Goal: Information Seeking & Learning: Stay updated

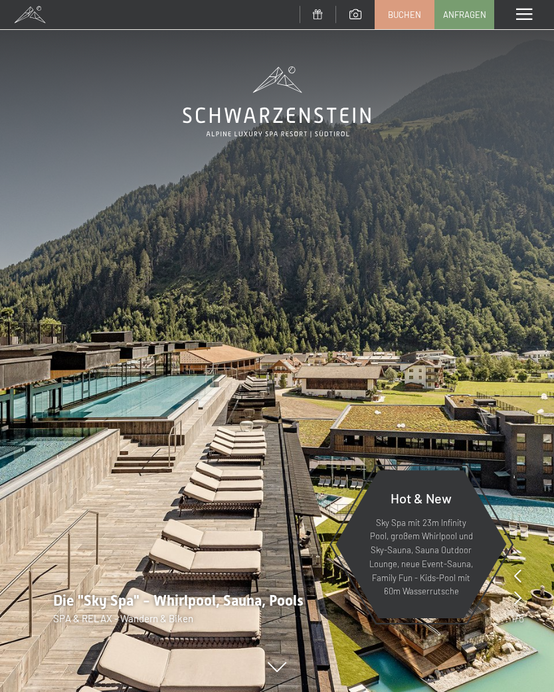
click at [518, 20] on span at bounding box center [524, 15] width 16 height 12
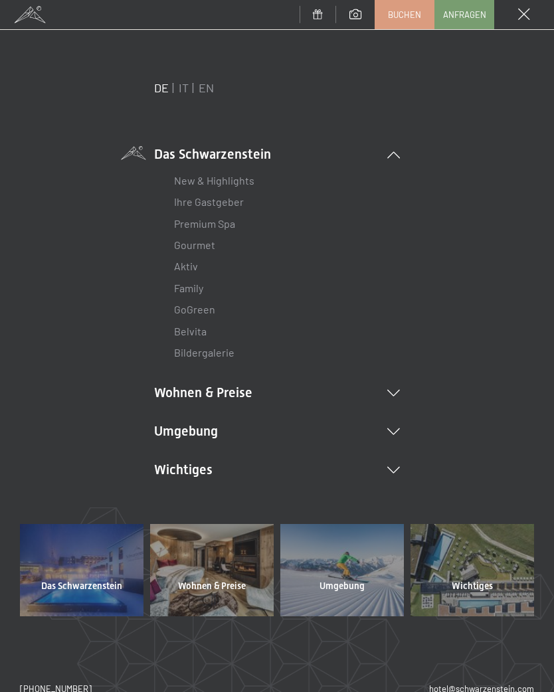
click at [398, 422] on li "Umgebung Das Ahrntal Ski & Winter Skifahren Skischule Wandern & Sommer Wandern …" at bounding box center [277, 431] width 246 height 19
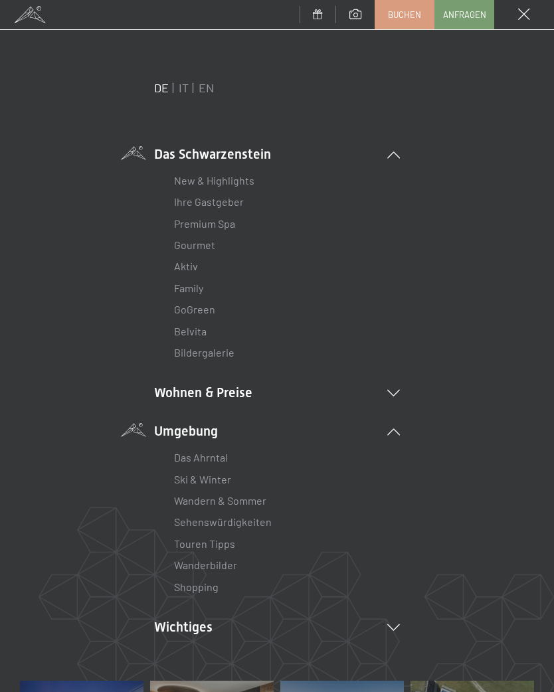
click at [191, 568] on link "Wanderbilder" at bounding box center [205, 565] width 63 height 13
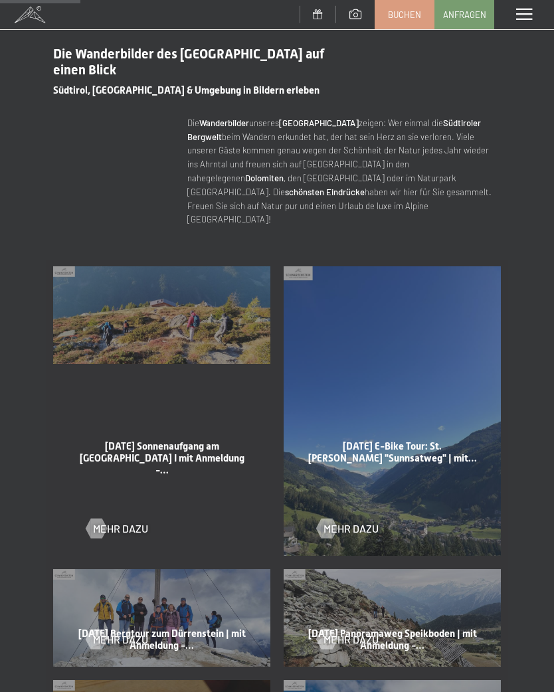
scroll to position [455, 0]
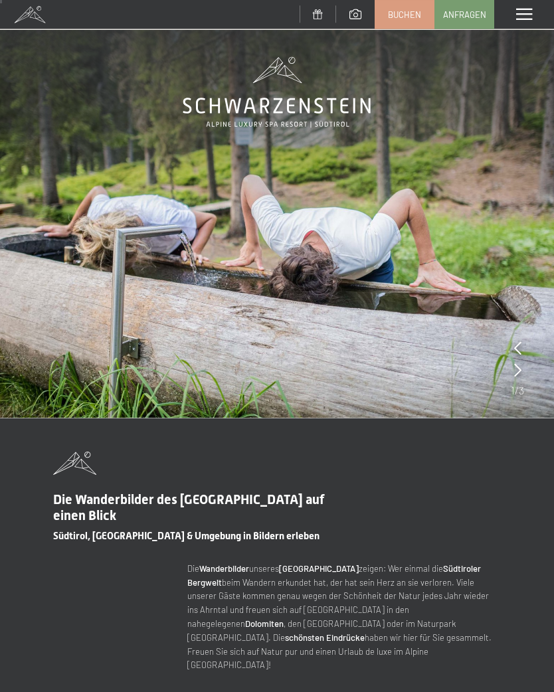
click at [532, 9] on span at bounding box center [524, 15] width 16 height 12
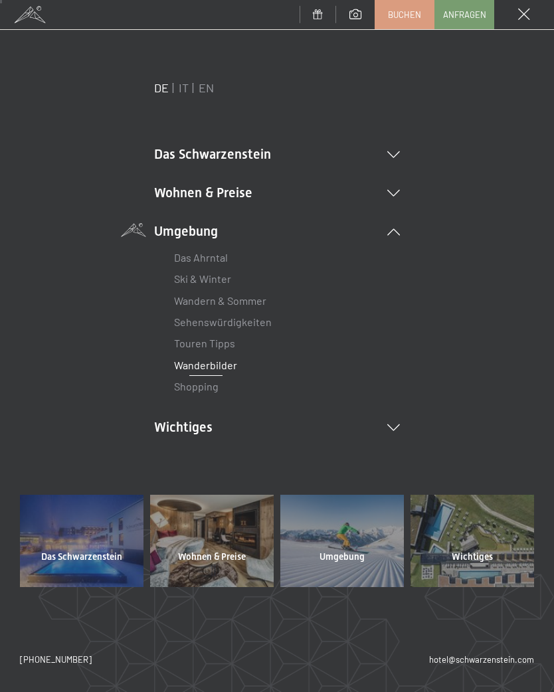
click at [397, 418] on li "Wichtiges Lage & Anreise Online bezahlen Webcam & Wetter Downloads" at bounding box center [277, 427] width 246 height 19
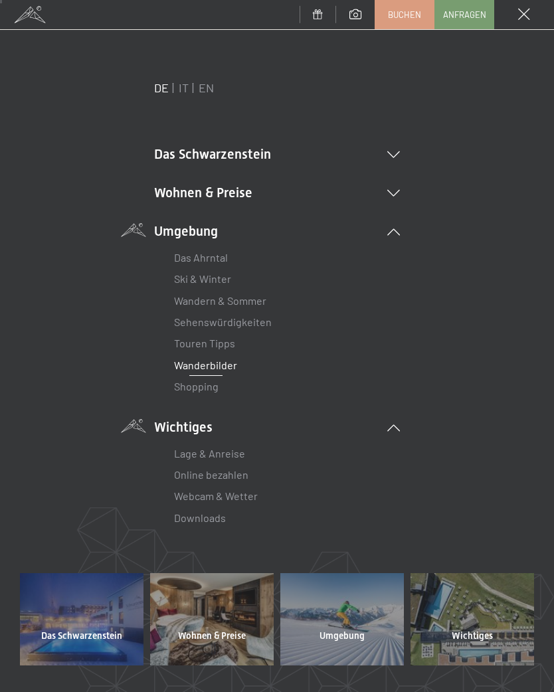
click at [190, 500] on link "Webcam & Wetter" at bounding box center [216, 496] width 84 height 13
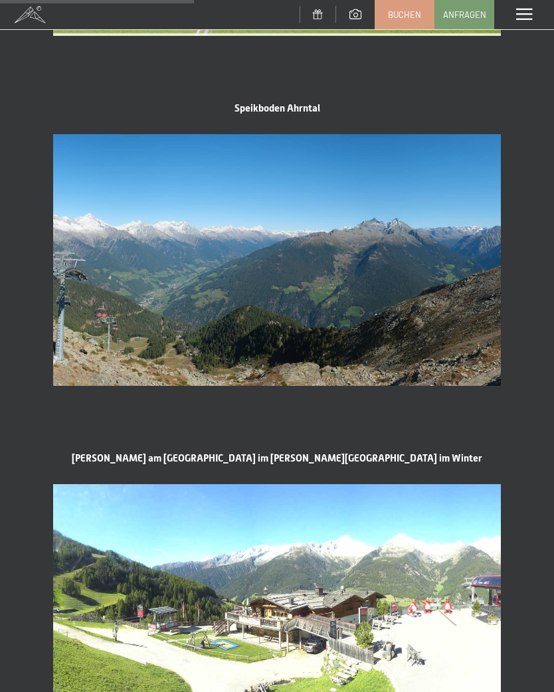
scroll to position [1015, 0]
